Goal: Information Seeking & Learning: Learn about a topic

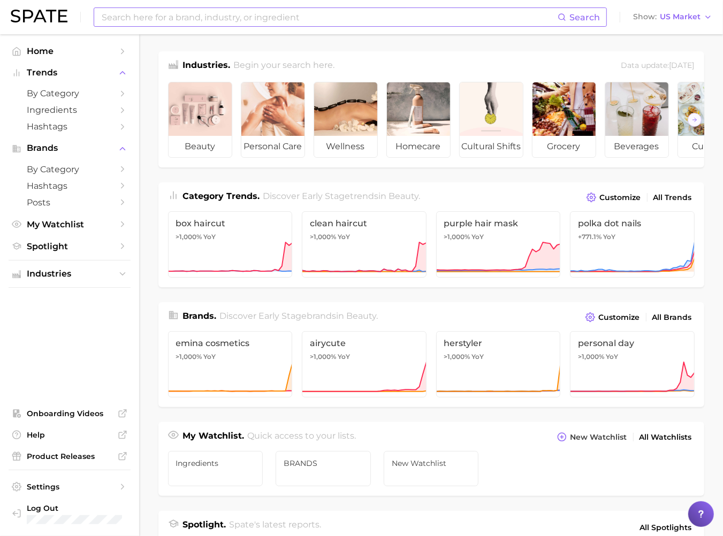
click at [410, 8] on input at bounding box center [329, 17] width 457 height 18
type input "f"
type input "home fragrance"
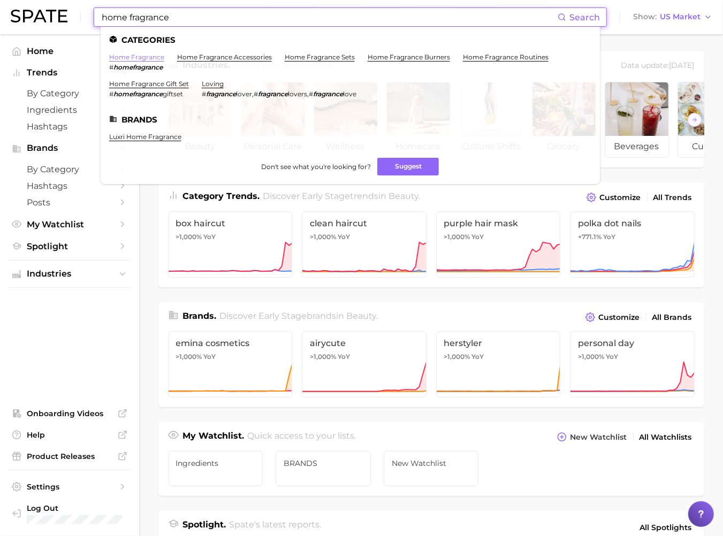
click at [149, 56] on link "home fragrance" at bounding box center [136, 57] width 55 height 8
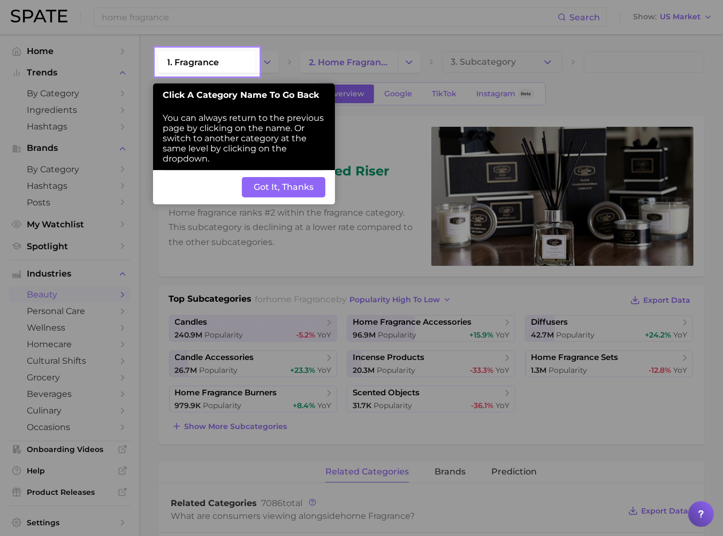
click at [306, 186] on button "Got It, Thanks" at bounding box center [283, 187] width 83 height 20
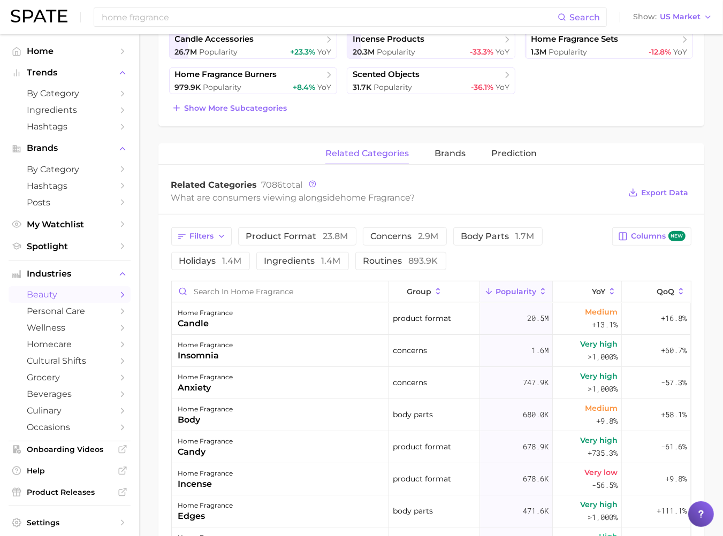
scroll to position [325, 0]
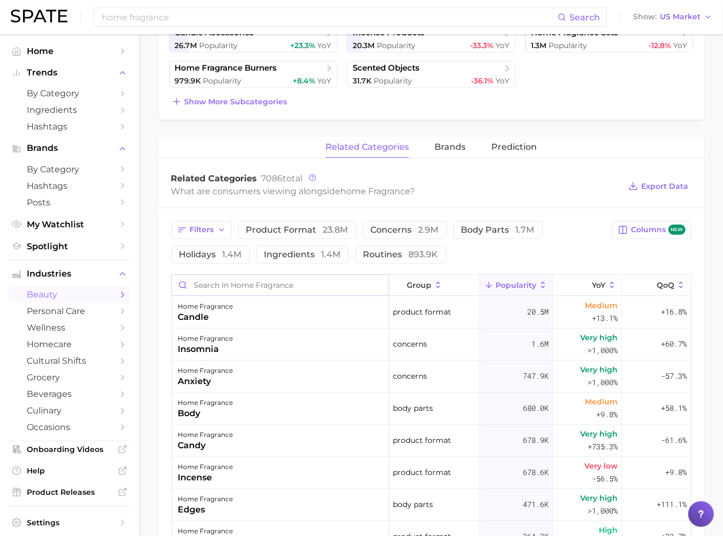
click at [224, 281] on input "Search in home fragrance" at bounding box center [280, 285] width 217 height 20
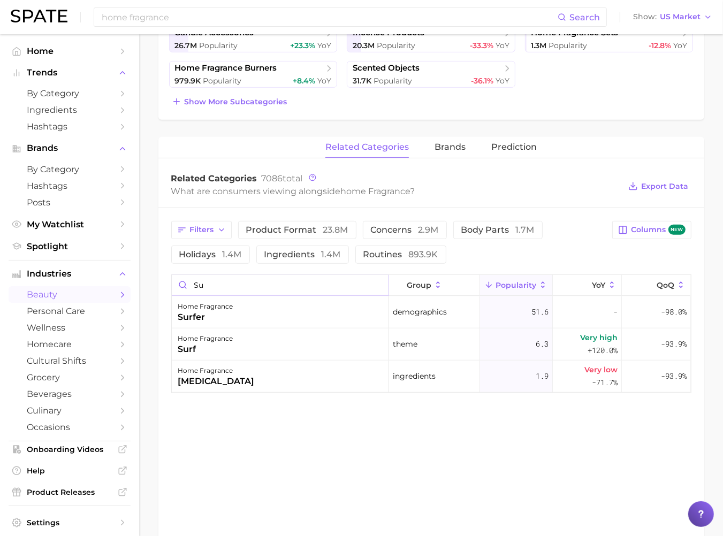
type input "s"
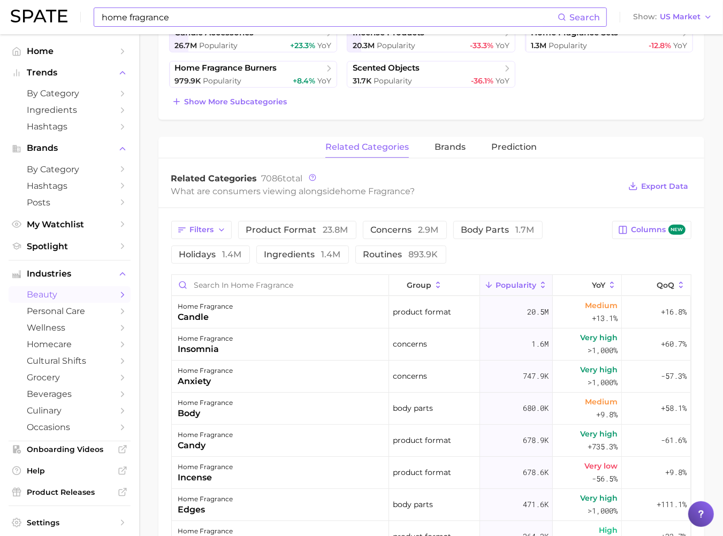
click at [142, 19] on input "home fragrance" at bounding box center [329, 17] width 457 height 18
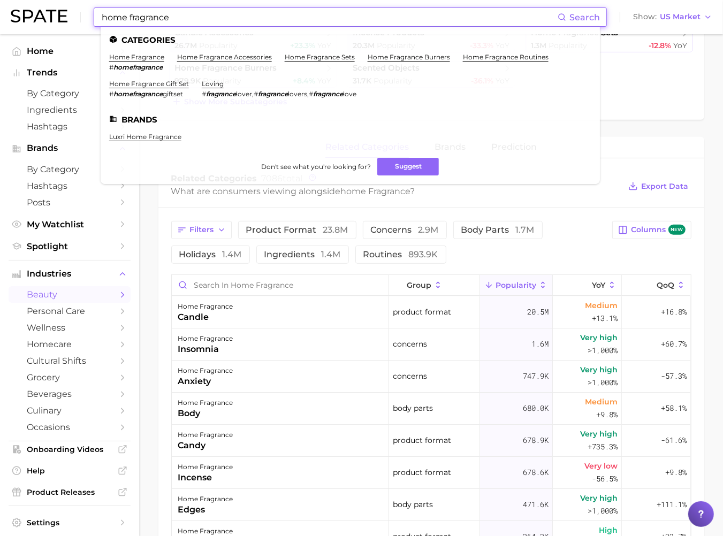
click at [142, 19] on input "home fragrance" at bounding box center [329, 17] width 457 height 18
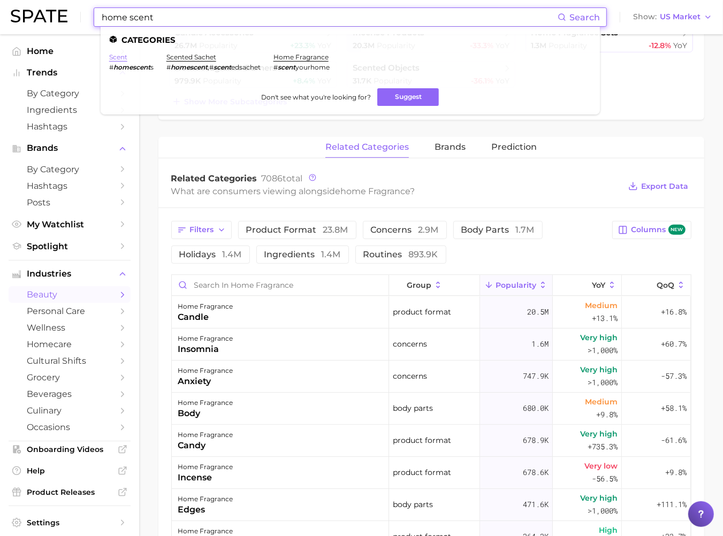
type input "home scent"
click at [122, 57] on link "scent" at bounding box center [118, 57] width 18 height 8
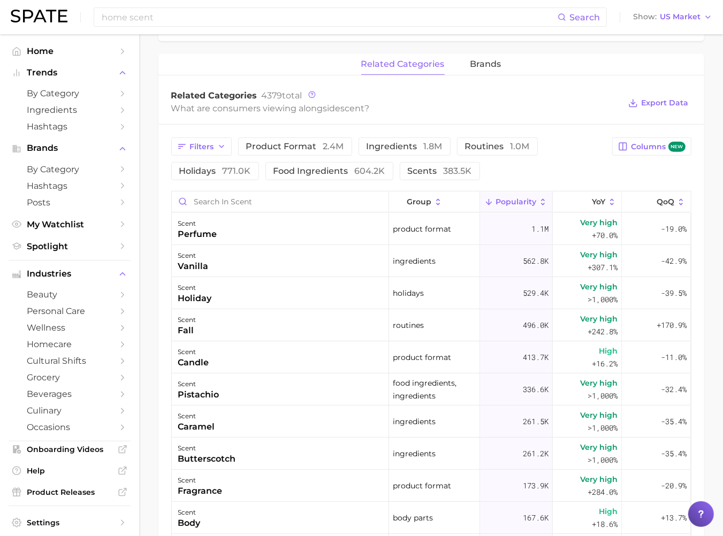
scroll to position [497, 0]
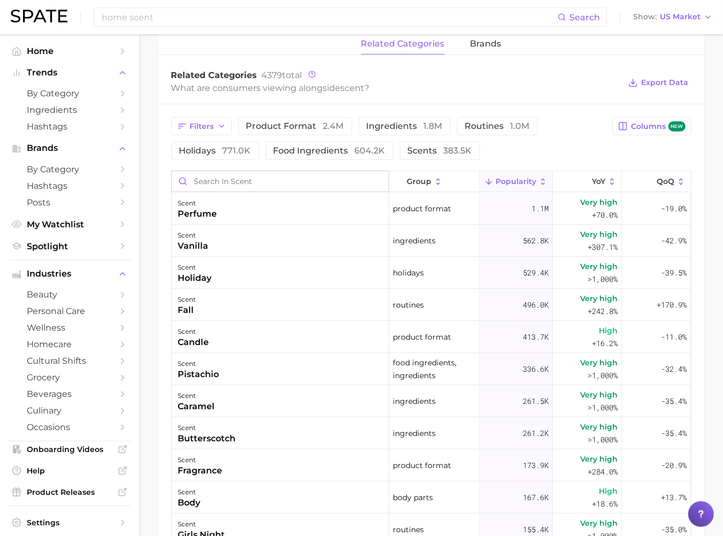
click at [218, 185] on input "Search in scent" at bounding box center [280, 181] width 217 height 20
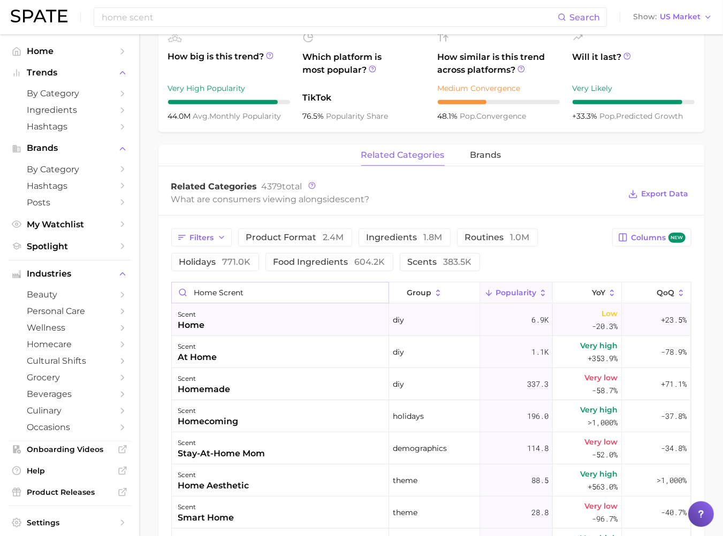
scroll to position [536, 0]
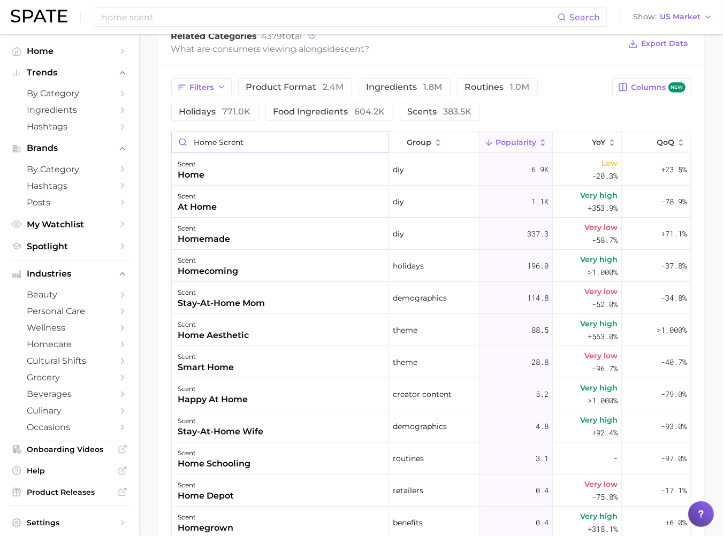
click at [237, 135] on input "home scrent" at bounding box center [280, 142] width 217 height 20
click at [236, 137] on input "home scrent" at bounding box center [280, 142] width 217 height 20
type input "h"
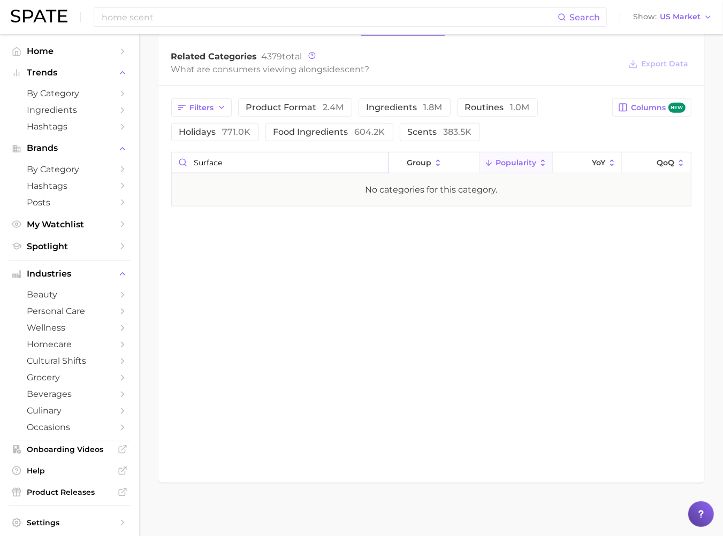
scroll to position [516, 0]
click at [216, 157] on input "surface" at bounding box center [280, 163] width 217 height 20
type input "home"
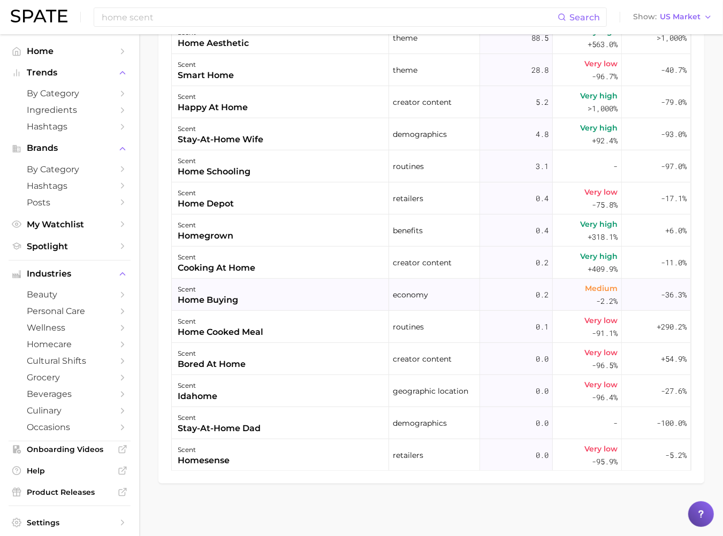
scroll to position [0, 0]
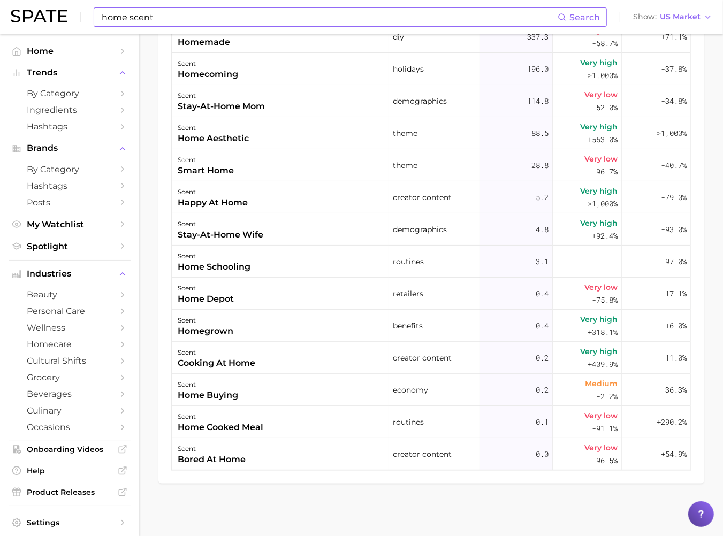
click at [185, 17] on input "home scent" at bounding box center [329, 17] width 457 height 18
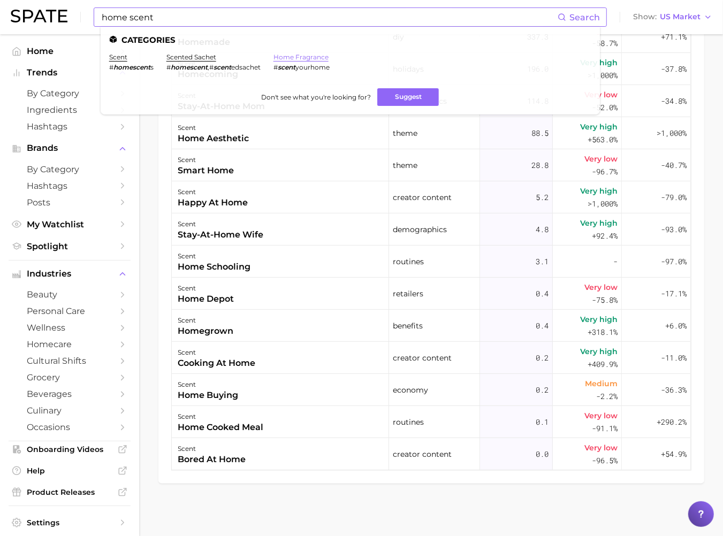
click at [290, 55] on link "home fragrance" at bounding box center [300, 57] width 55 height 8
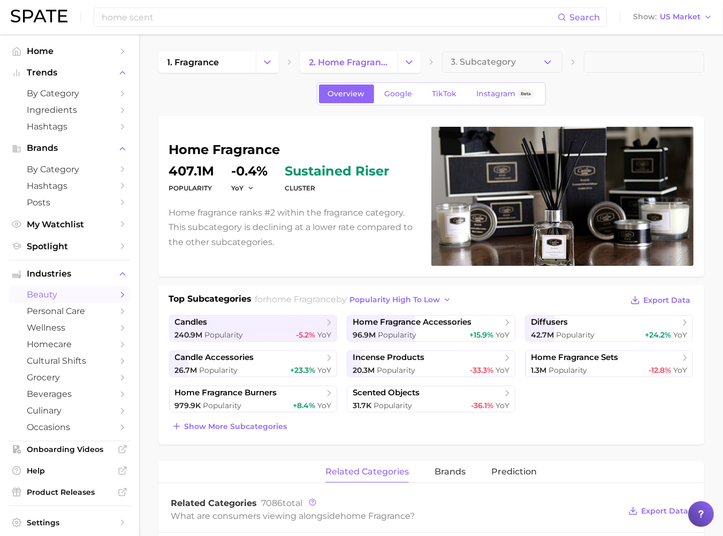
click at [188, 177] on dd "407.1m" at bounding box center [191, 171] width 45 height 13
click at [334, 180] on div "cluster sustained riser" at bounding box center [337, 180] width 104 height 30
click at [249, 188] on icon "button" at bounding box center [250, 188] width 7 height 7
click at [252, 219] on span "QoQ" at bounding box center [246, 222] width 18 height 9
click at [247, 190] on button "QoQ" at bounding box center [245, 187] width 26 height 9
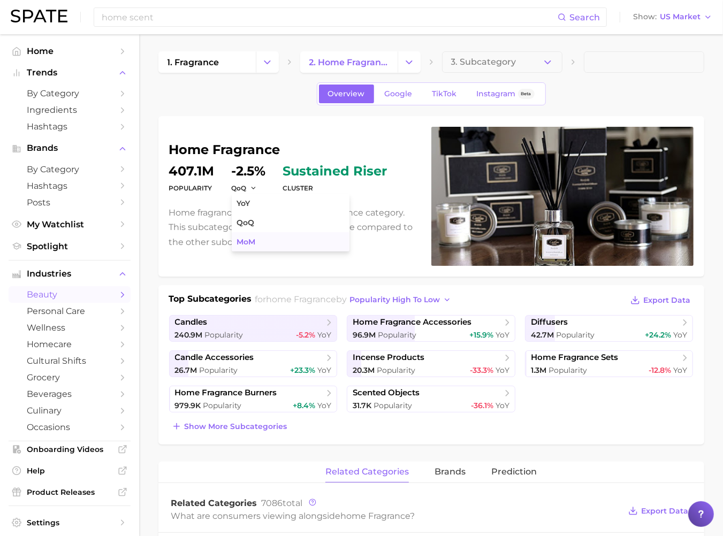
click at [255, 243] on span "MoM" at bounding box center [246, 241] width 19 height 9
click at [173, 173] on dd "407.1m" at bounding box center [191, 171] width 45 height 13
click at [182, 185] on dt "Popularity" at bounding box center [191, 188] width 45 height 13
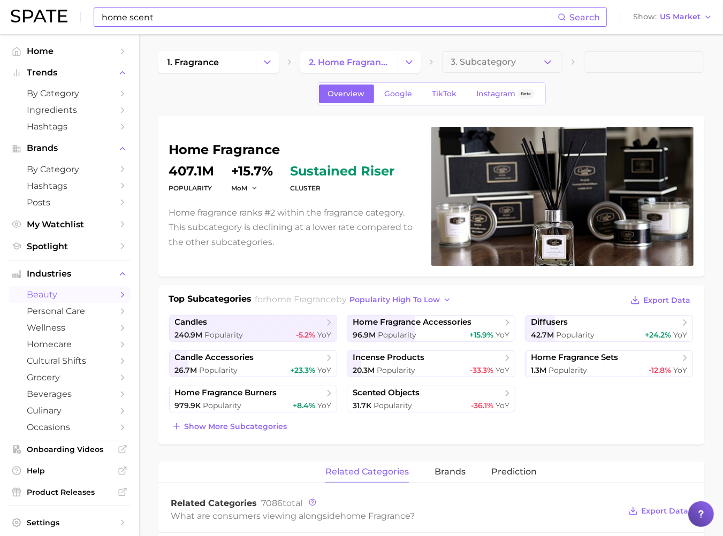
click at [315, 24] on input "home scent" at bounding box center [329, 17] width 457 height 18
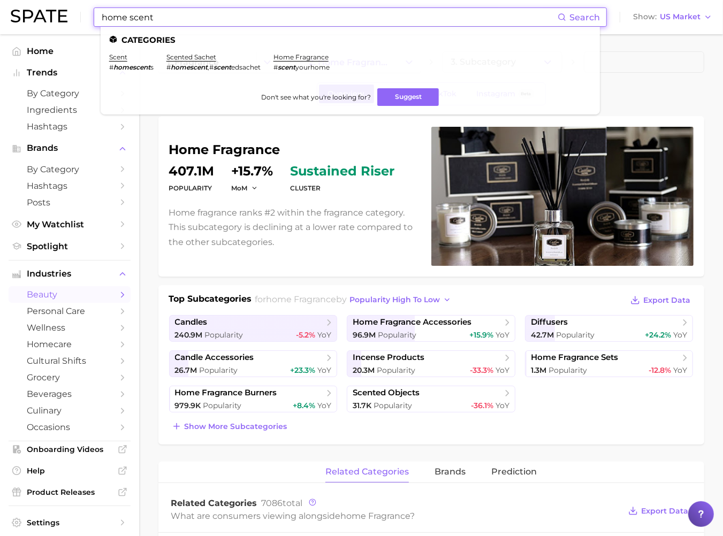
click at [315, 24] on input "home scent" at bounding box center [329, 17] width 457 height 18
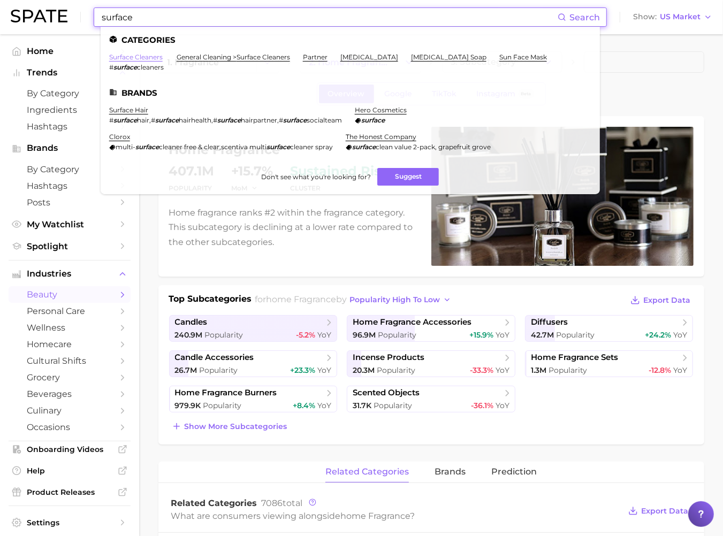
type input "surface"
click at [135, 57] on link "surface cleaners" at bounding box center [135, 57] width 53 height 8
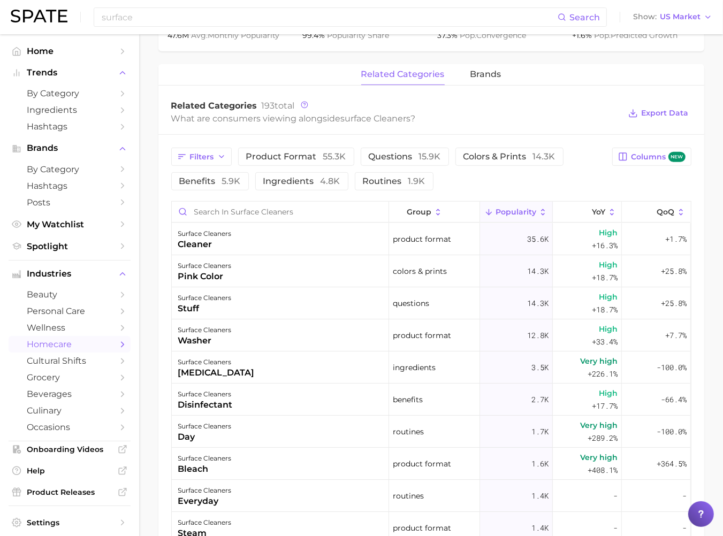
scroll to position [468, 0]
click at [290, 212] on input "Search in surface cleaners" at bounding box center [280, 211] width 217 height 20
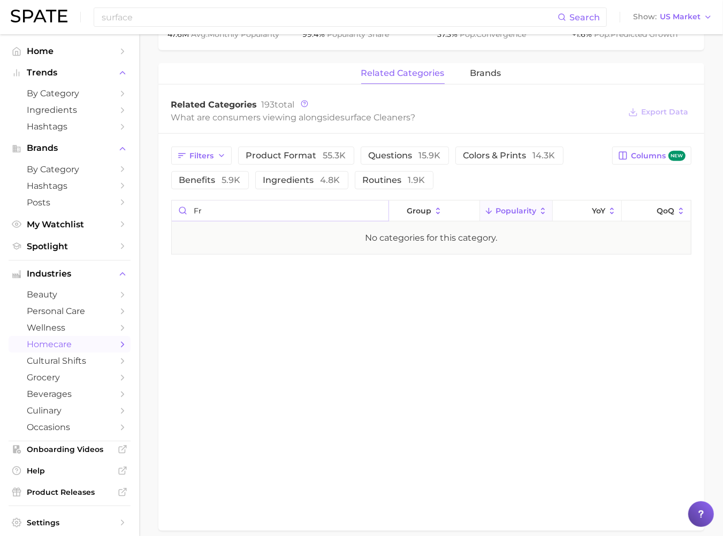
type input "f"
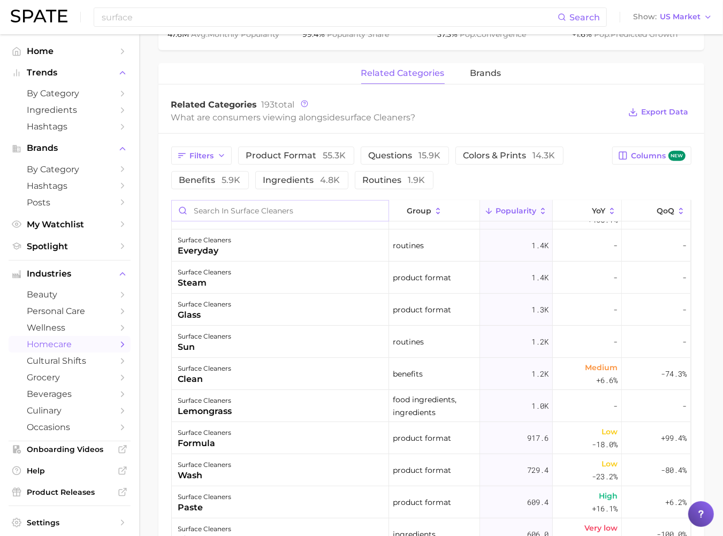
scroll to position [250, 0]
click at [585, 209] on icon at bounding box center [585, 211] width 10 height 10
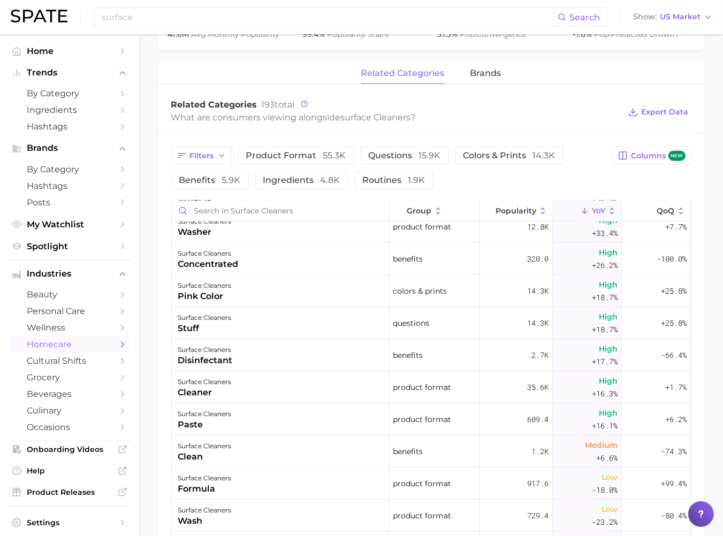
scroll to position [590, 0]
click at [217, 211] on input "Search in surface cleaners" at bounding box center [280, 211] width 217 height 20
type input "scent"
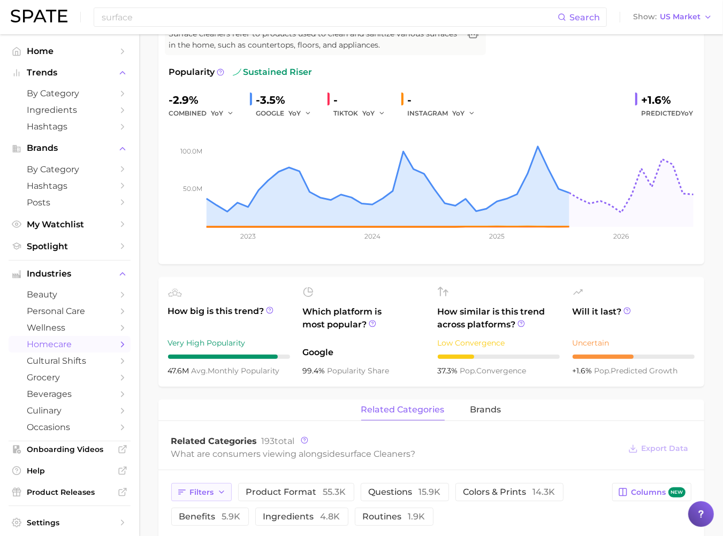
scroll to position [0, 0]
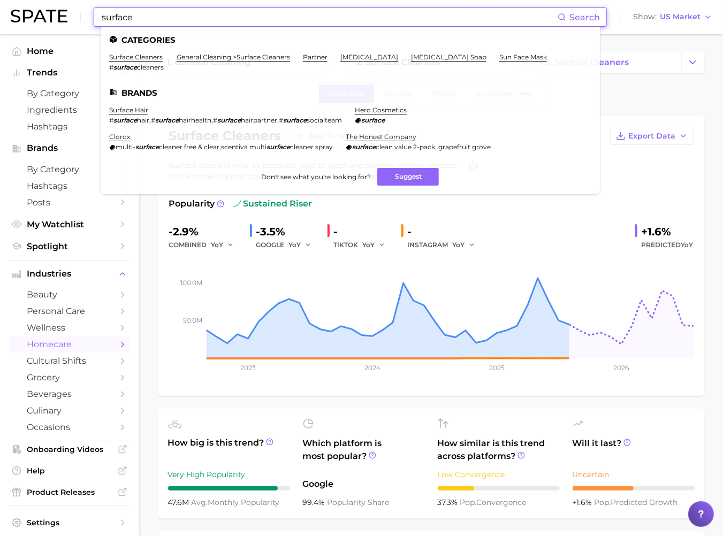
click at [353, 12] on input "surface" at bounding box center [329, 17] width 457 height 18
click at [638, 99] on div "Overview Google TikTok Instagram Beta" at bounding box center [430, 93] width 545 height 23
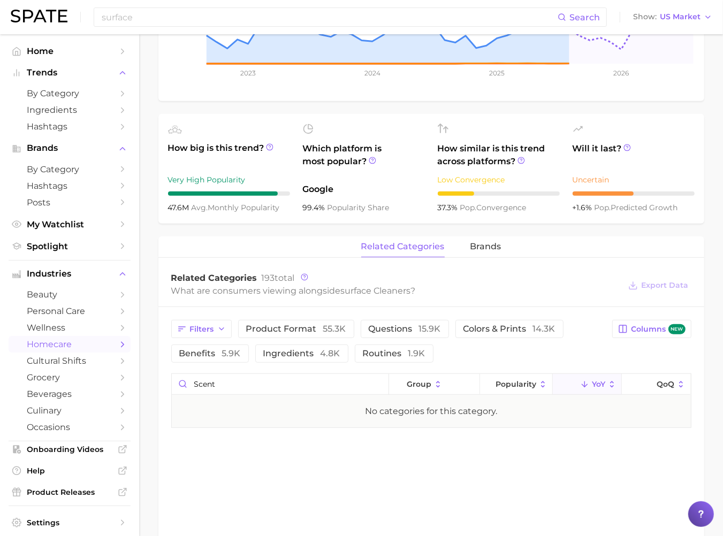
scroll to position [421, 0]
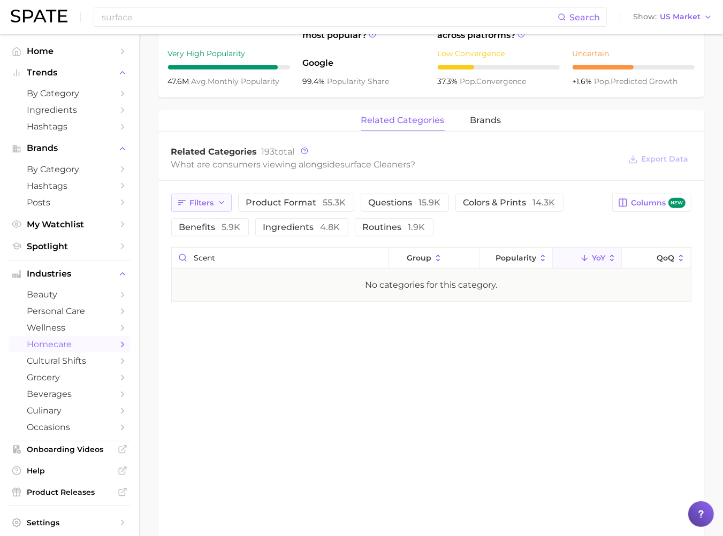
click at [206, 199] on span "Filters" at bounding box center [202, 202] width 24 height 9
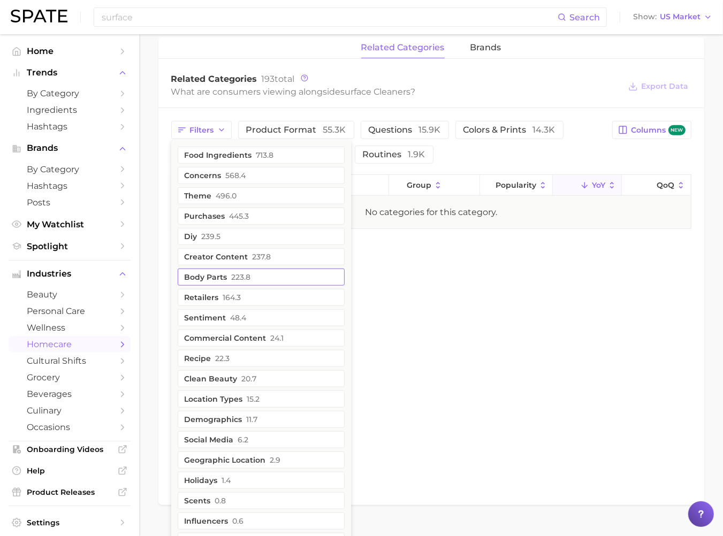
scroll to position [516, 0]
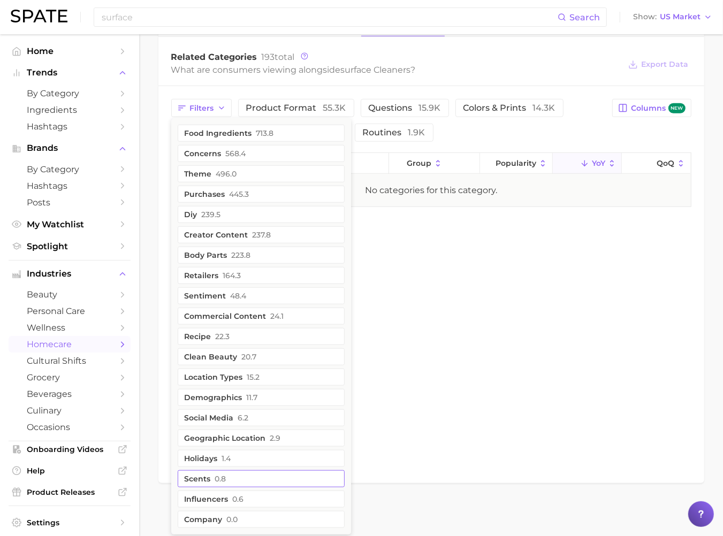
click at [257, 473] on button "scents 0.8" at bounding box center [261, 478] width 167 height 17
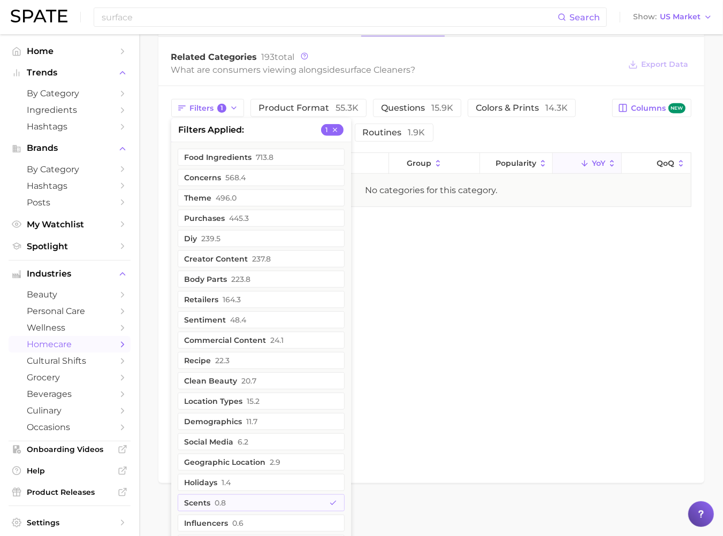
click at [428, 381] on div "related categories brands Related Categories 193 total What are consumers viewi…" at bounding box center [430, 249] width 545 height 467
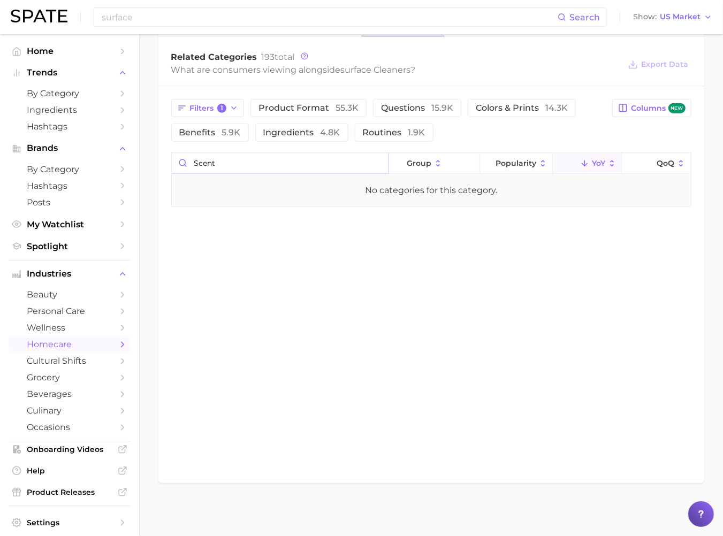
click at [227, 165] on input "scent" at bounding box center [280, 163] width 217 height 20
click at [377, 164] on input "Search in surface cleaners" at bounding box center [280, 163] width 217 height 20
click at [364, 260] on div "related categories brands Related Categories 193 total What are consumers viewi…" at bounding box center [430, 249] width 545 height 467
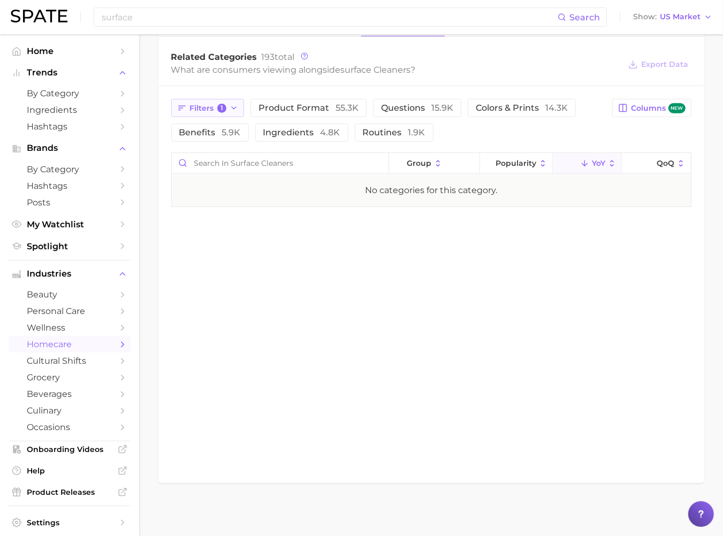
click at [239, 103] on button "Filters 1" at bounding box center [207, 108] width 73 height 18
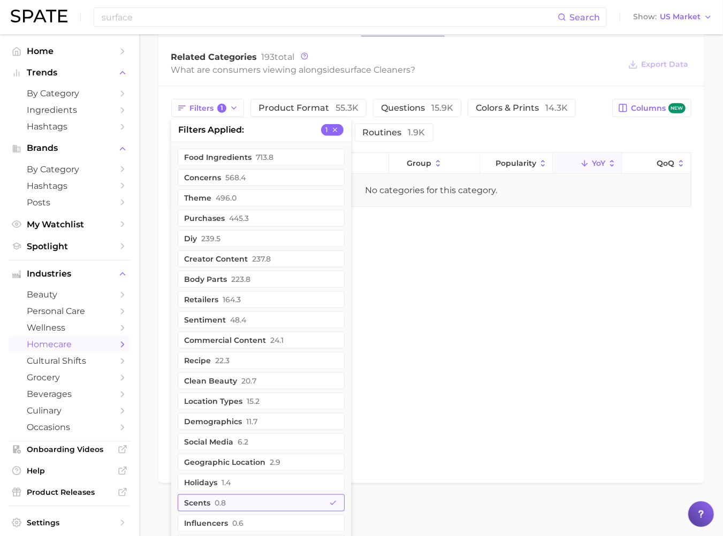
click at [258, 502] on button "scents 0.8" at bounding box center [261, 502] width 167 height 17
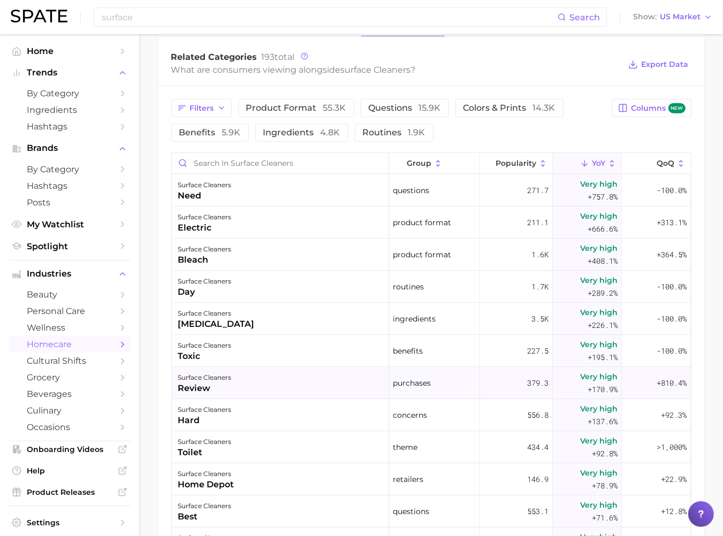
click at [519, 371] on div "379.3" at bounding box center [516, 383] width 73 height 32
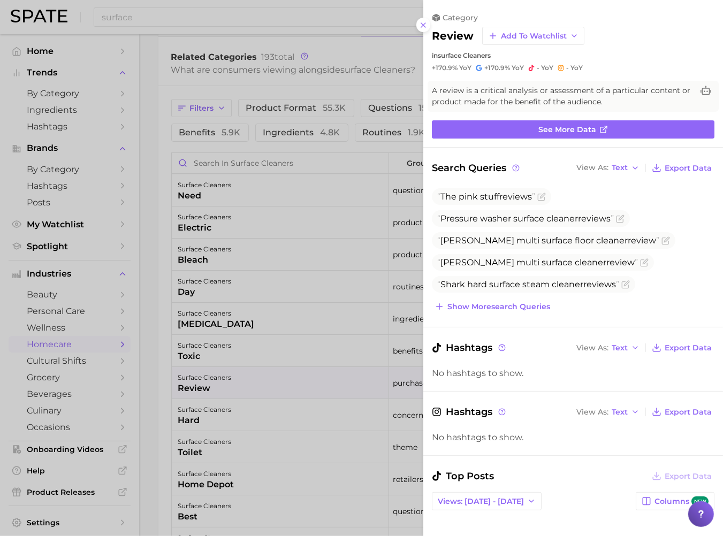
click at [373, 178] on div at bounding box center [361, 268] width 723 height 536
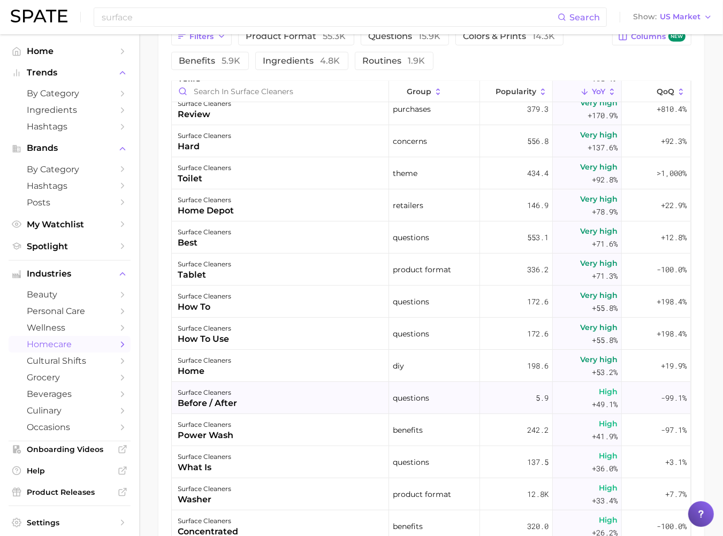
scroll to position [201, 0]
